Goal: Find specific page/section: Find specific page/section

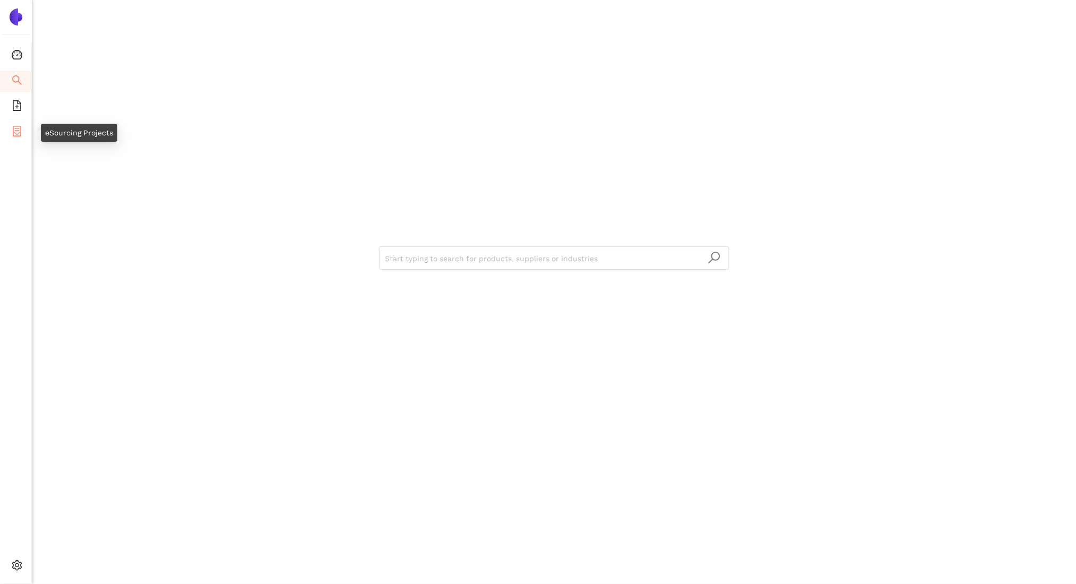
click at [24, 127] on li "eSourcing Projects" at bounding box center [15, 132] width 31 height 21
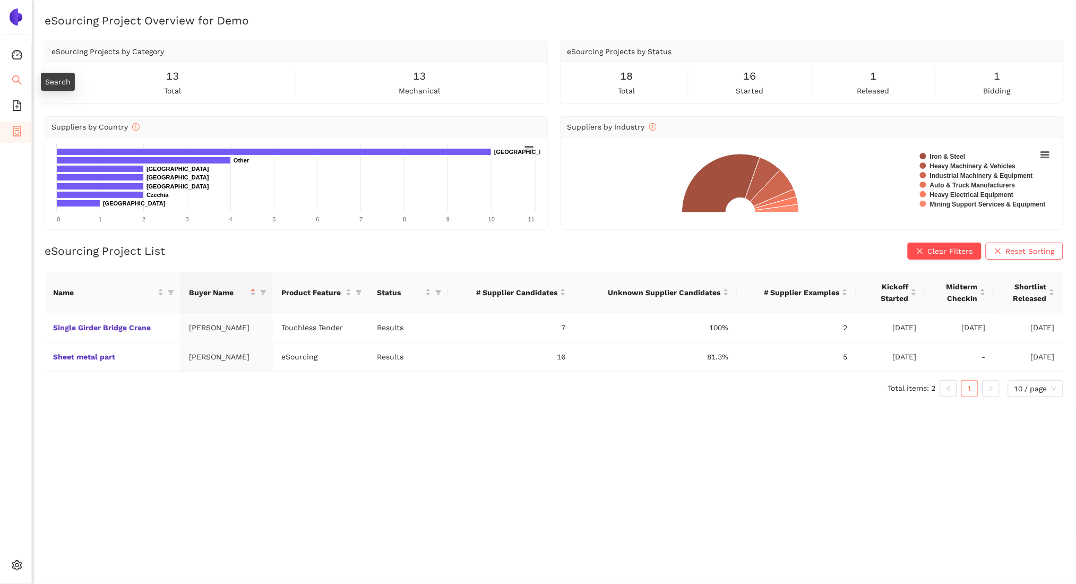
click at [14, 80] on icon "search" at bounding box center [17, 80] width 11 height 11
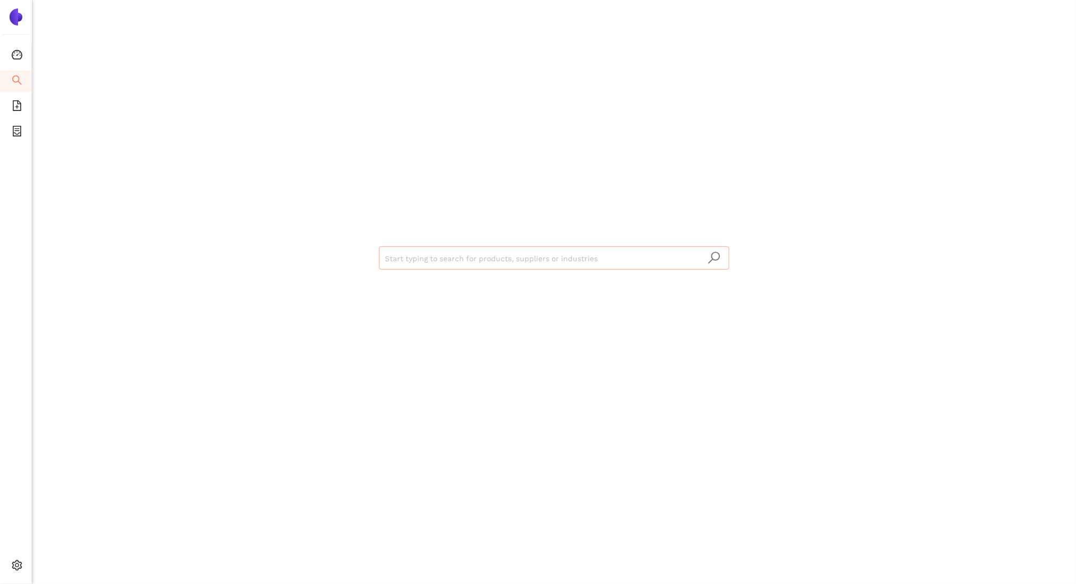
click at [505, 261] on input "search" at bounding box center [554, 258] width 338 height 23
click at [261, 209] on div "Start typing to search for products, suppliers or industries" at bounding box center [554, 257] width 637 height 514
click at [17, 110] on icon "file-add" at bounding box center [17, 105] width 8 height 11
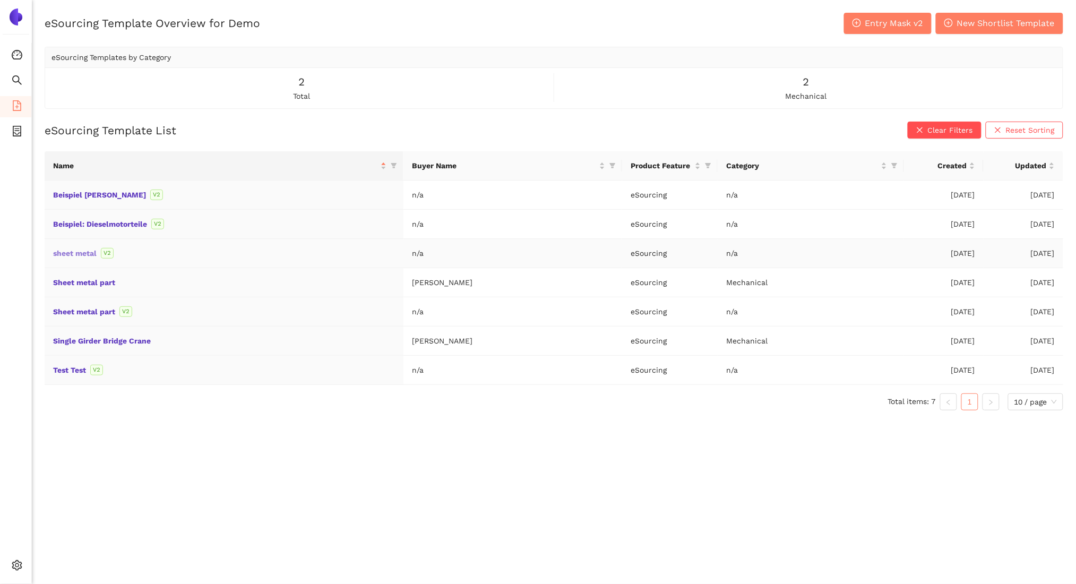
click at [0, 0] on link "sheet metal" at bounding box center [0, 0] width 0 height 0
